Goal: Information Seeking & Learning: Learn about a topic

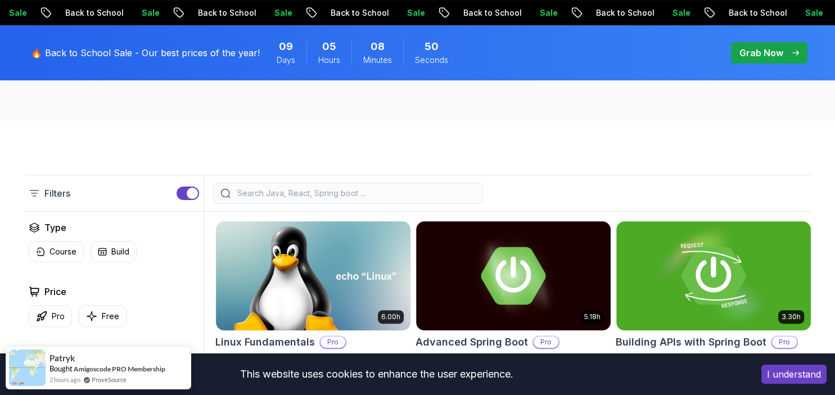
scroll to position [214, 0]
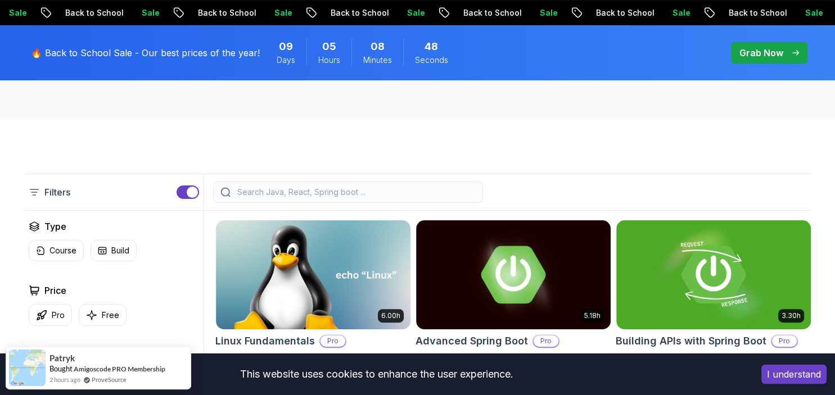
click at [319, 190] on input "search" at bounding box center [355, 192] width 241 height 11
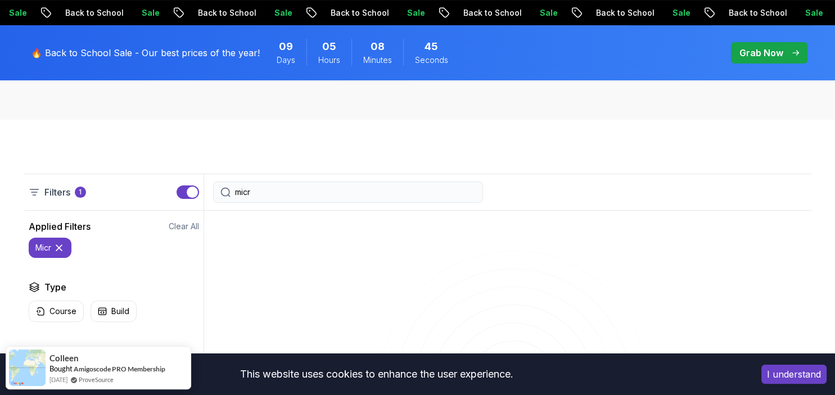
click at [316, 194] on input "micr" at bounding box center [355, 192] width 241 height 11
type input "microservice"
